Goal: Information Seeking & Learning: Learn about a topic

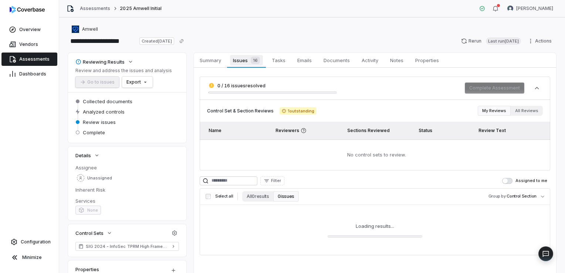
click at [243, 59] on span "Issues 16" at bounding box center [246, 60] width 33 height 10
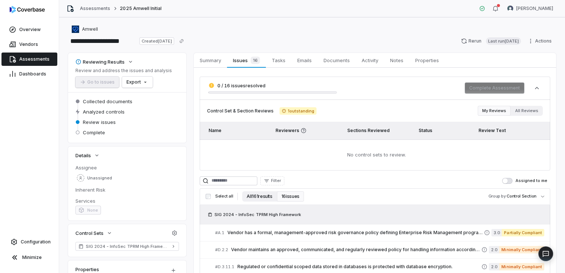
click at [262, 193] on button "All 161 results" at bounding box center [259, 196] width 34 height 10
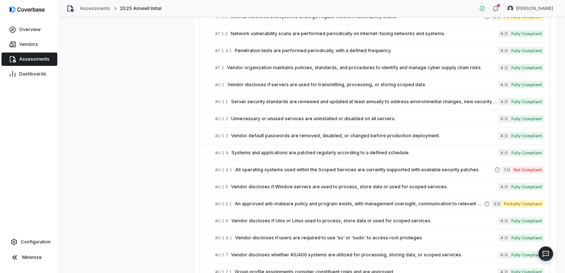
scroll to position [2544, 0]
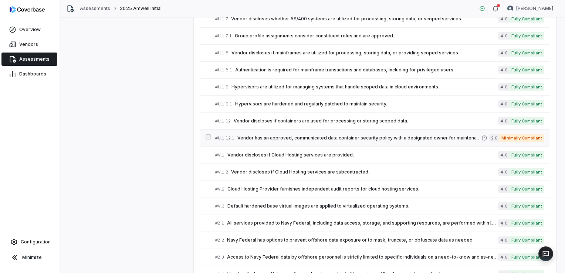
click at [309, 135] on span "Vendor has an approved, communicated data container security policy with a desi…" at bounding box center [359, 138] width 244 height 6
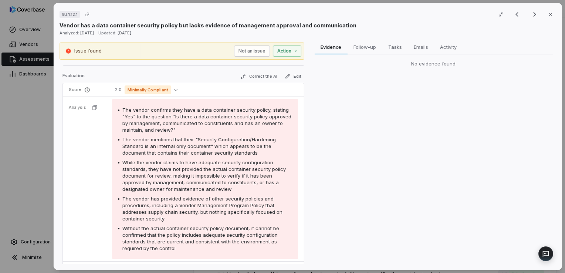
scroll to position [111, 0]
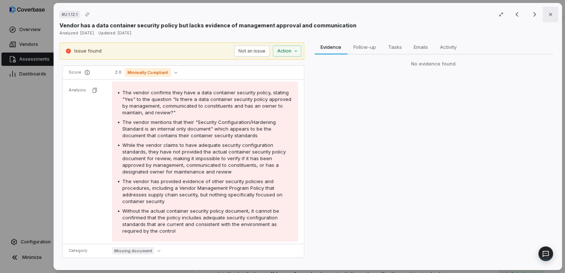
click at [549, 14] on icon "button" at bounding box center [551, 14] width 6 height 6
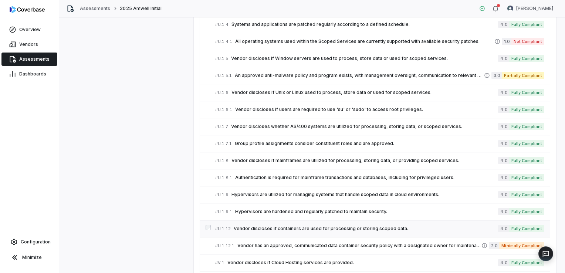
scroll to position [2433, 0]
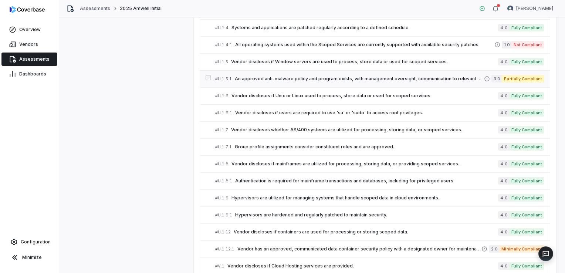
click at [284, 76] on span "An approved anti-malware policy and program exists, with management oversight, …" at bounding box center [359, 79] width 249 height 6
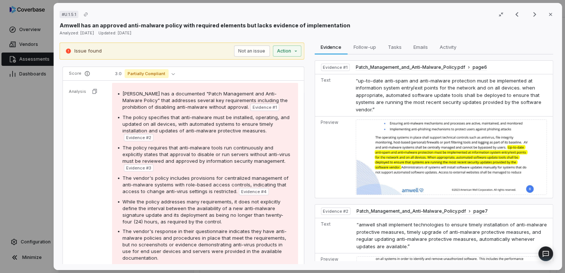
scroll to position [148, 0]
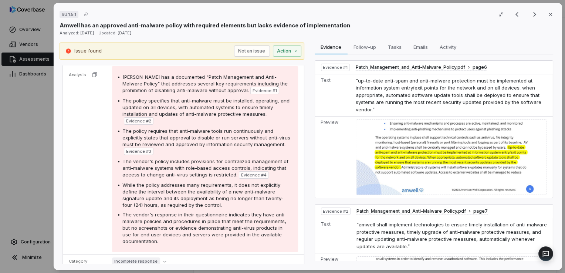
drag, startPoint x: 548, startPoint y: 14, endPoint x: 543, endPoint y: 13, distance: 4.1
click at [548, 14] on icon "button" at bounding box center [551, 14] width 6 height 6
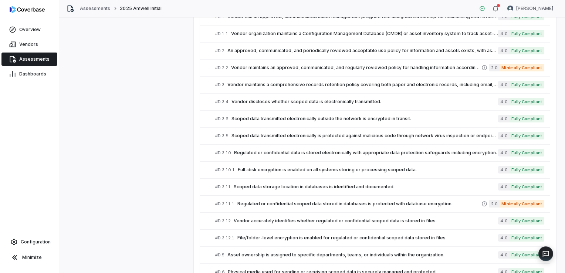
scroll to position [399, 0]
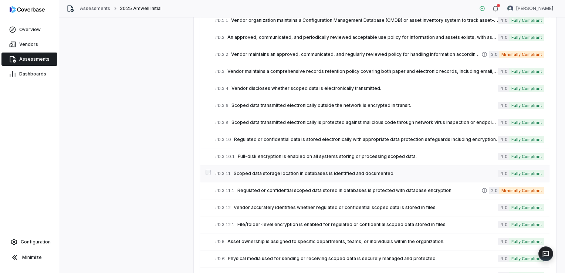
click at [338, 172] on span "Scoped data storage location in databases is identified and documented." at bounding box center [366, 173] width 264 height 6
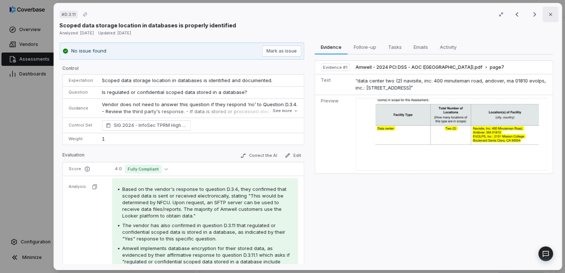
click at [548, 17] on icon "button" at bounding box center [551, 14] width 6 height 6
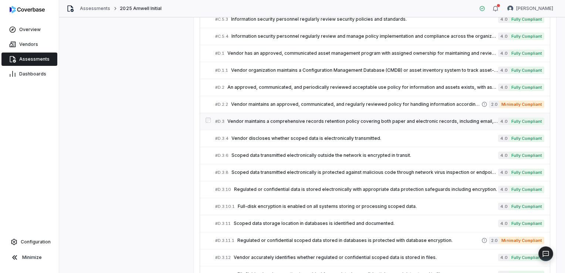
scroll to position [362, 0]
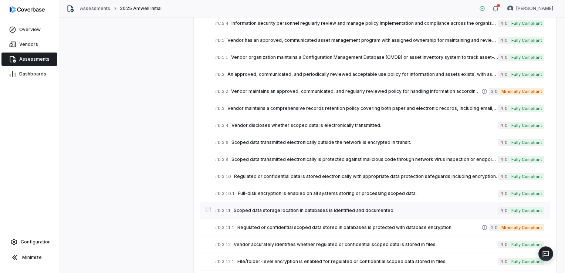
click at [329, 207] on span "Scoped data storage location in databases is identified and documented." at bounding box center [366, 210] width 264 height 6
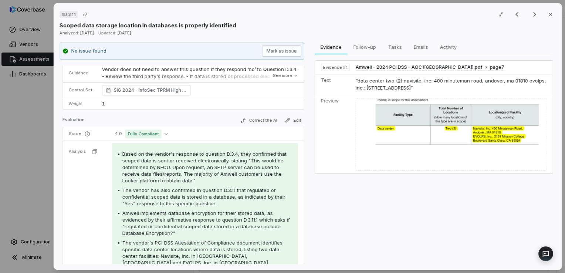
scroll to position [74, 0]
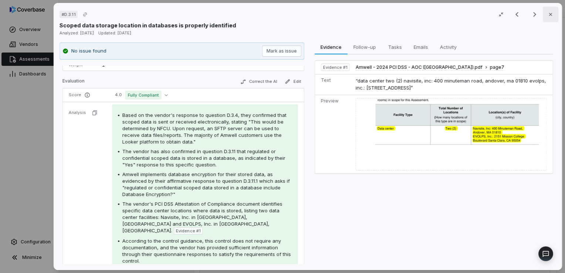
click at [548, 16] on icon "button" at bounding box center [551, 14] width 6 height 6
